Goal: Transaction & Acquisition: Download file/media

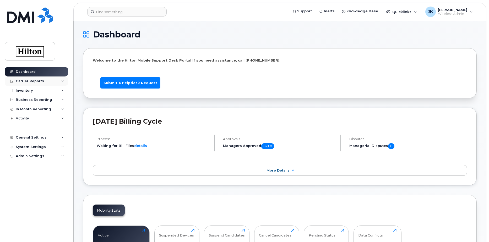
click at [26, 80] on div "Carrier Reports" at bounding box center [30, 81] width 28 height 4
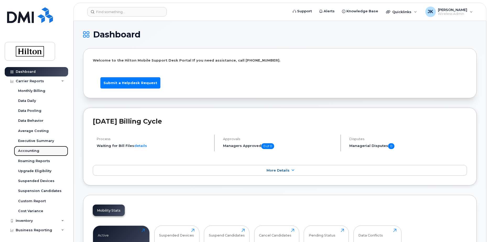
click at [26, 151] on div "Accounting" at bounding box center [28, 150] width 21 height 5
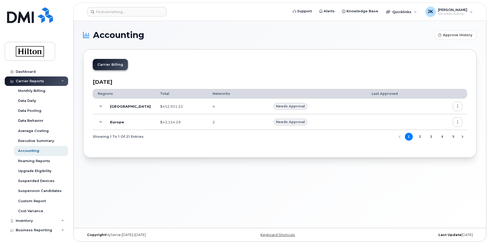
click at [459, 107] on icon "button" at bounding box center [457, 106] width 3 height 3
click at [431, 138] on span "Download" at bounding box center [433, 137] width 20 height 5
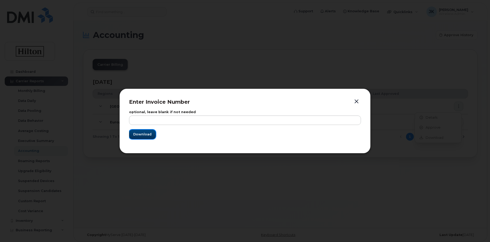
click at [142, 134] on span "Download" at bounding box center [142, 134] width 18 height 5
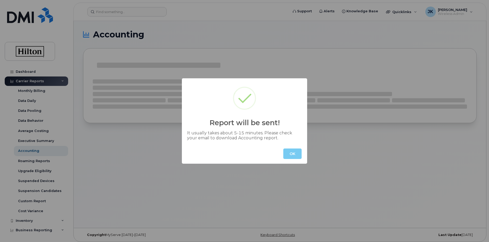
click at [293, 151] on button "OK" at bounding box center [292, 153] width 18 height 10
